Goal: Complete application form

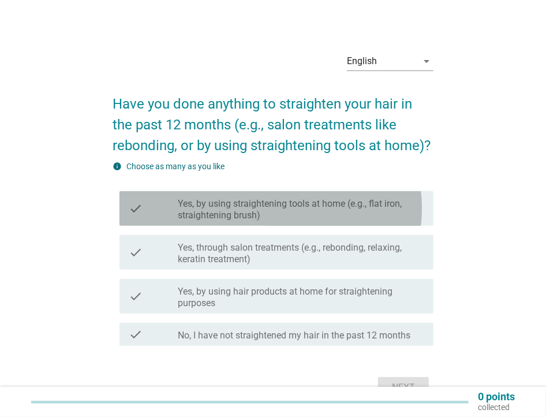
click at [336, 221] on label "Yes, by using straightening tools at home (e.g., flat iron, straightening brush)" at bounding box center [301, 209] width 247 height 23
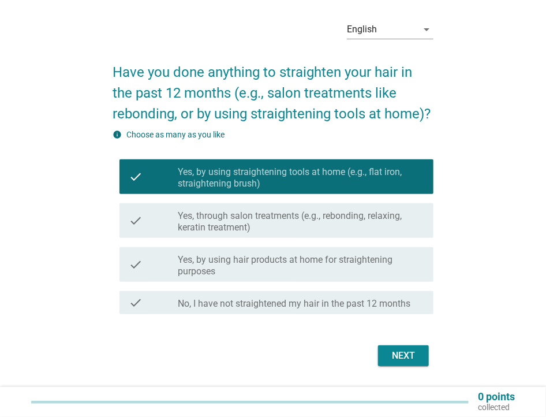
scroll to position [37, 0]
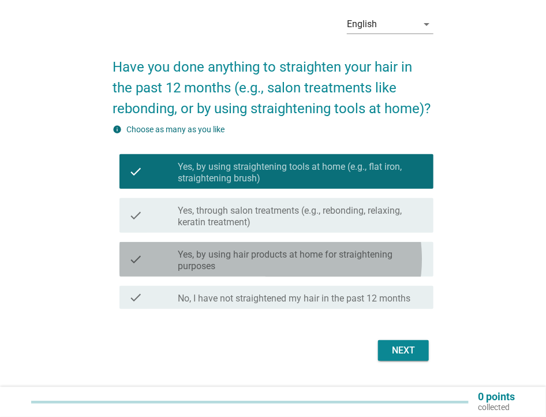
click at [354, 272] on label "Yes, by using hair products at home for straightening purposes" at bounding box center [301, 260] width 247 height 23
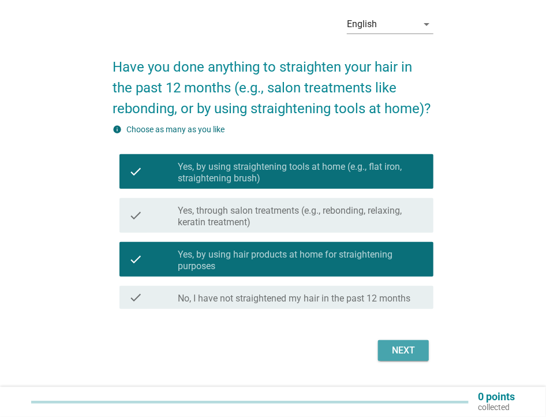
click at [397, 358] on div "Next" at bounding box center [404, 351] width 32 height 14
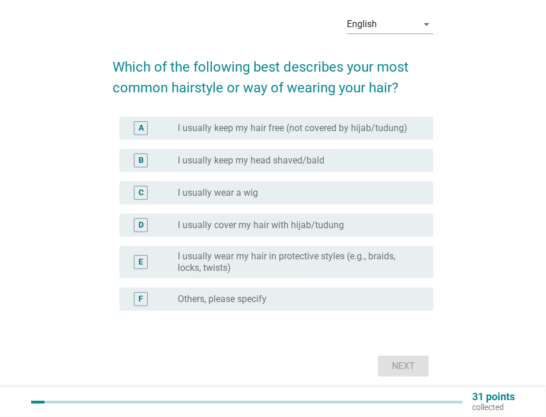
scroll to position [0, 0]
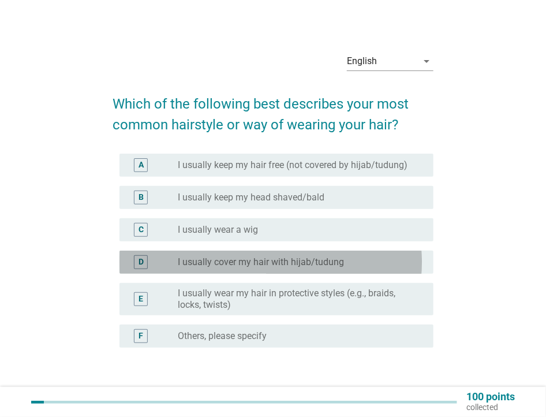
click at [344, 268] on label "I usually cover my hair with hijab/tudung" at bounding box center [261, 262] width 166 height 12
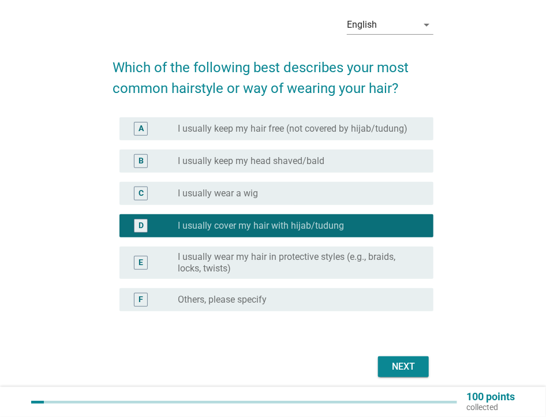
scroll to position [100, 0]
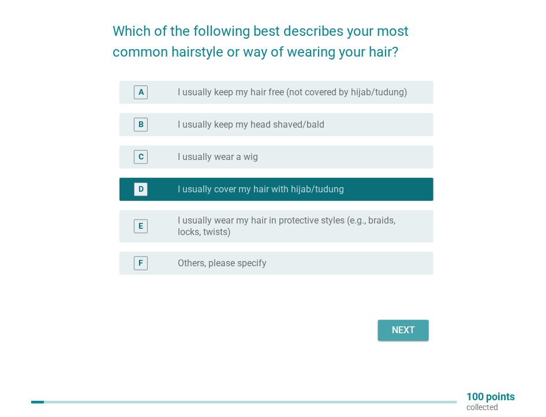
click at [378, 320] on button "Next" at bounding box center [403, 330] width 51 height 21
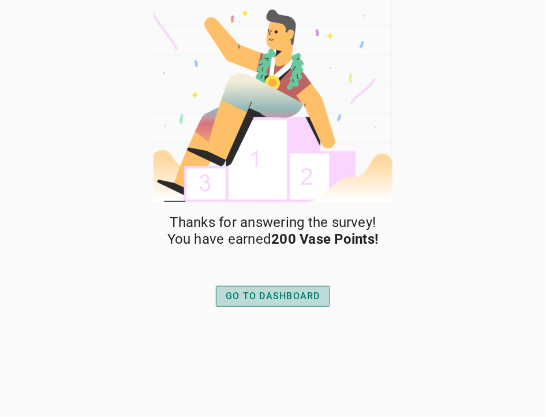
click at [315, 289] on div "GO TO DASHBOARD" at bounding box center [273, 296] width 95 height 14
